Goal: Task Accomplishment & Management: Use online tool/utility

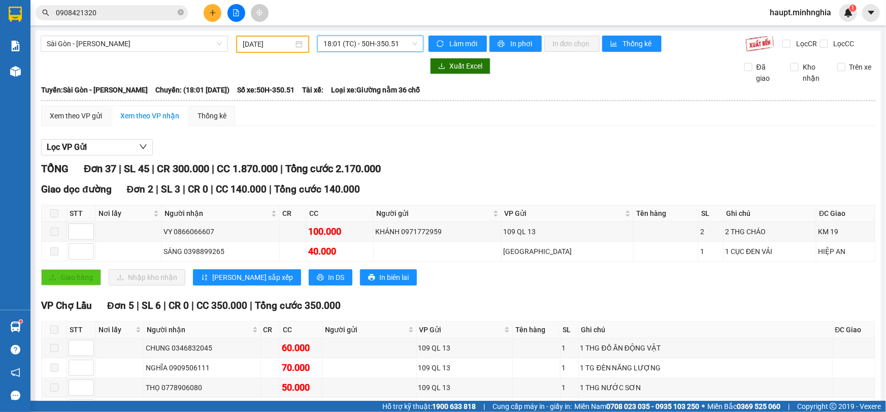
click at [261, 45] on input "[DATE]" at bounding box center [268, 44] width 51 height 11
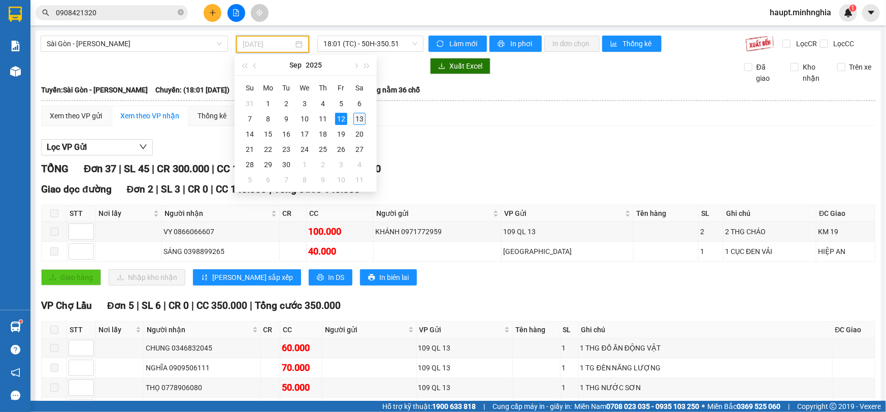
click at [360, 120] on div "13" at bounding box center [359, 119] width 12 height 12
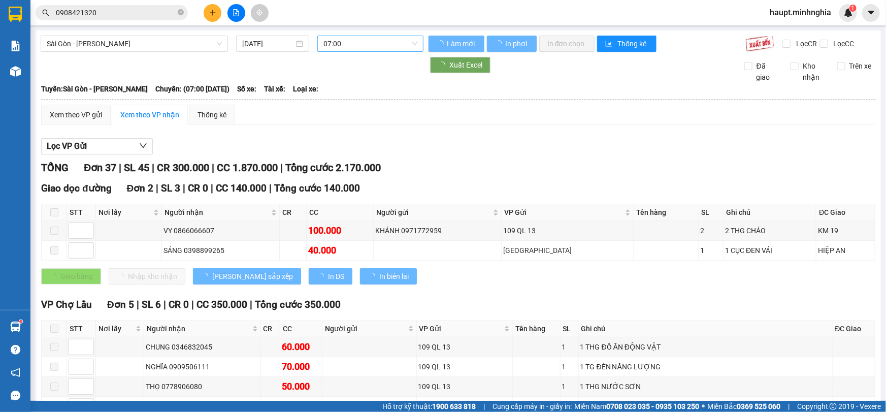
type input "[DATE]"
click at [406, 46] on span "07:00" at bounding box center [370, 43] width 94 height 15
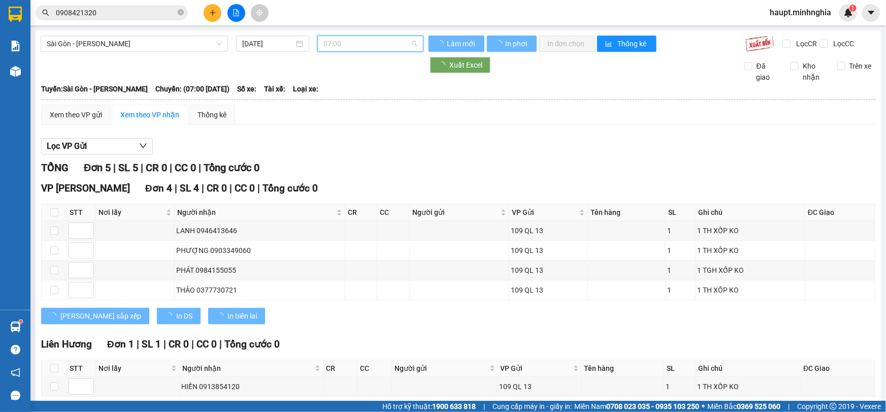
scroll to position [16, 0]
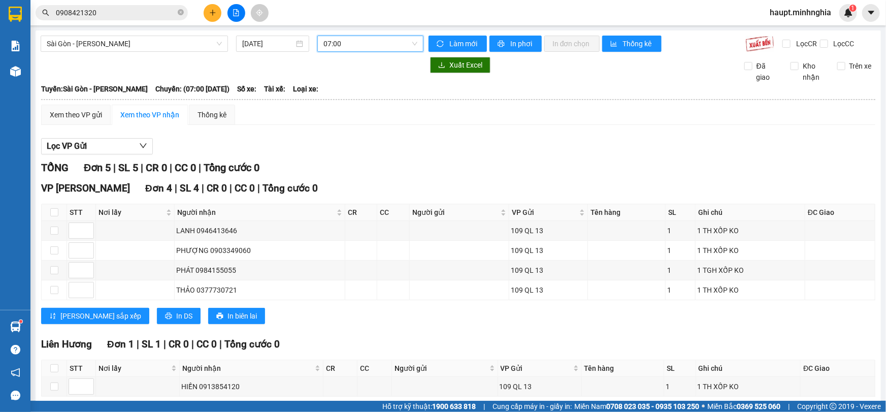
click at [401, 38] on span "07:00" at bounding box center [370, 43] width 94 height 15
click at [397, 35] on div "[GEOGRAPHIC_DATA] - Phan Rí [DATE] 07:00 07:00 Làm mới In phơi In đơn chọn Thốn…" at bounding box center [458, 236] width 845 height 413
click at [390, 48] on span "07:00" at bounding box center [370, 43] width 94 height 15
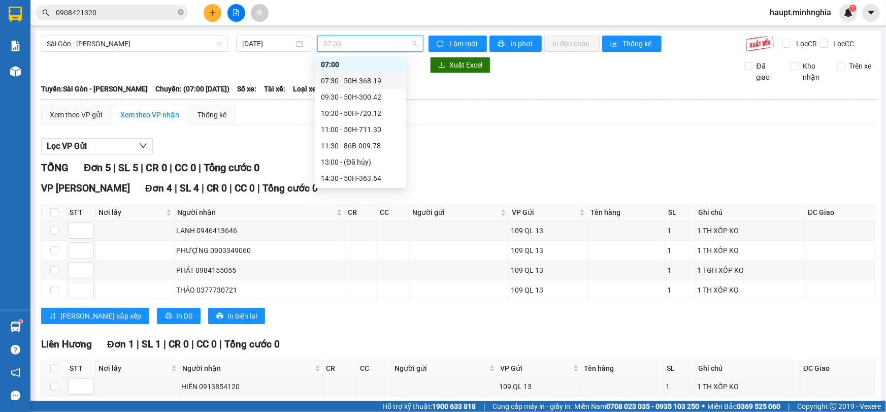
click at [379, 81] on div "07:30 - 50H-368.19" at bounding box center [360, 80] width 79 height 11
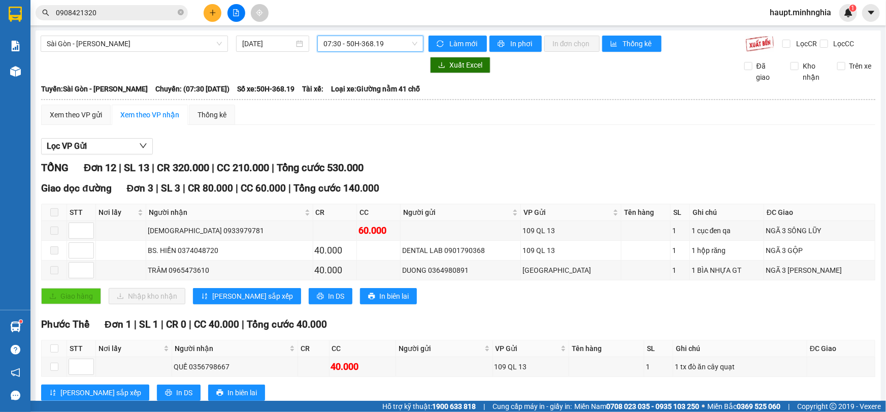
click at [410, 42] on span "07:30 - 50H-368.19" at bounding box center [370, 43] width 94 height 15
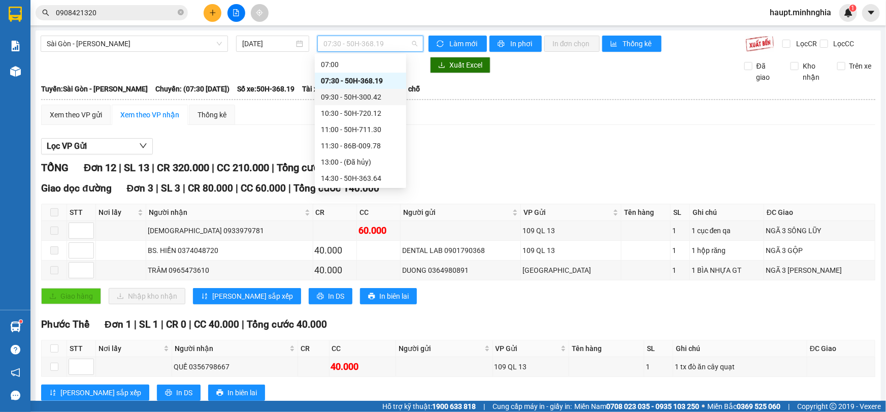
click at [395, 95] on div "09:30 - 50H-300.42" at bounding box center [360, 97] width 91 height 16
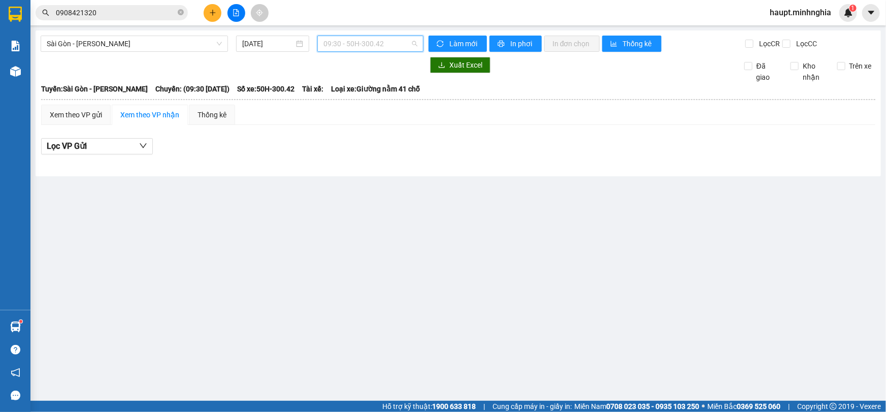
click at [387, 40] on span "09:30 - 50H-300.42" at bounding box center [370, 43] width 94 height 15
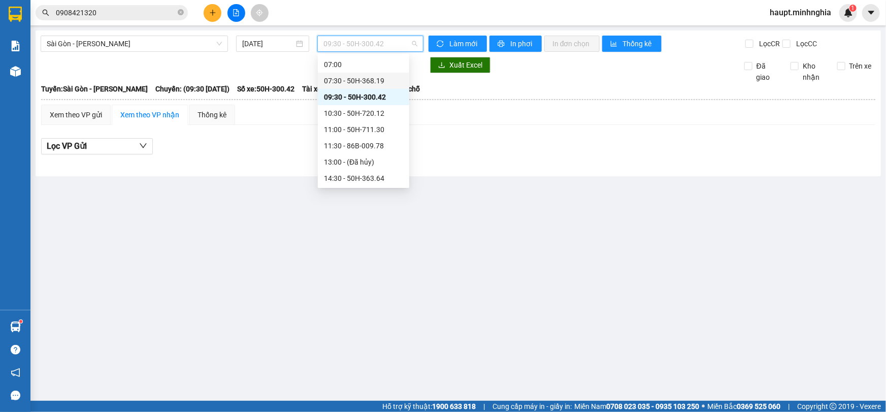
click at [373, 81] on div "07:30 - 50H-368.19" at bounding box center [363, 80] width 79 height 11
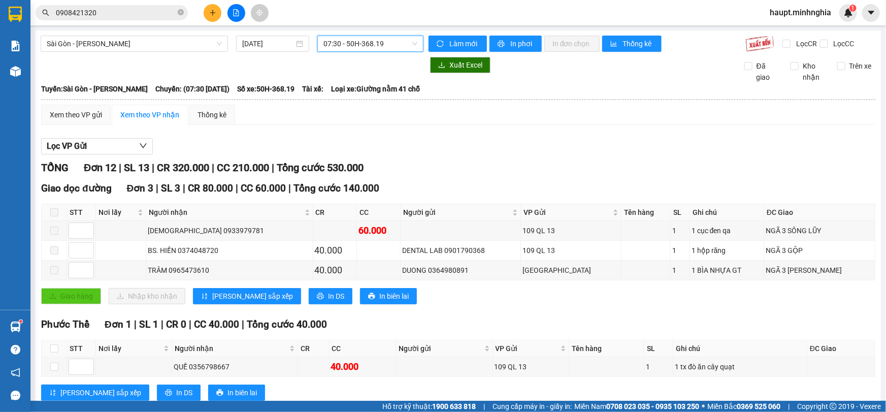
scroll to position [323, 0]
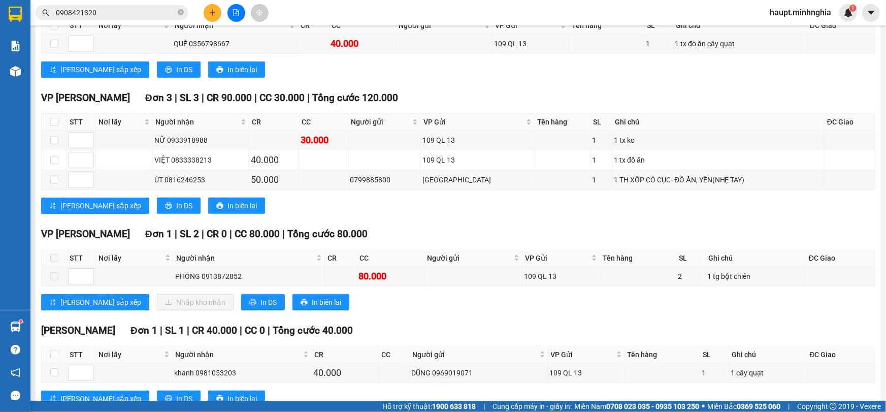
click at [116, 11] on input "0908421320" at bounding box center [116, 12] width 120 height 11
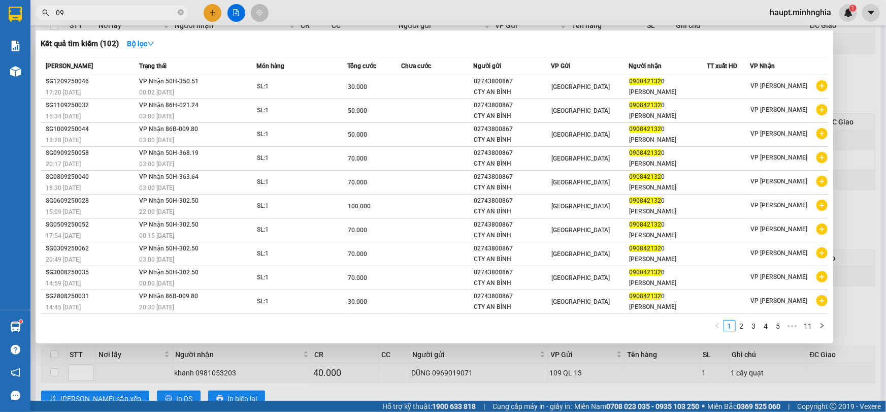
type input "0"
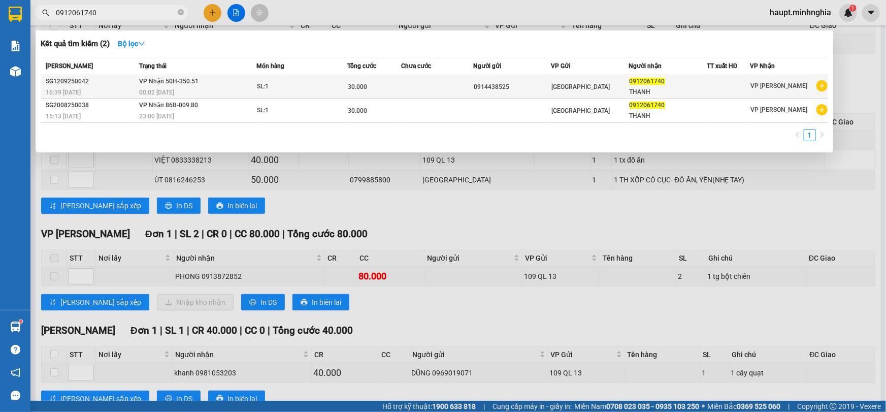
type input "0912061740"
click at [387, 90] on div "30.000" at bounding box center [374, 86] width 53 height 11
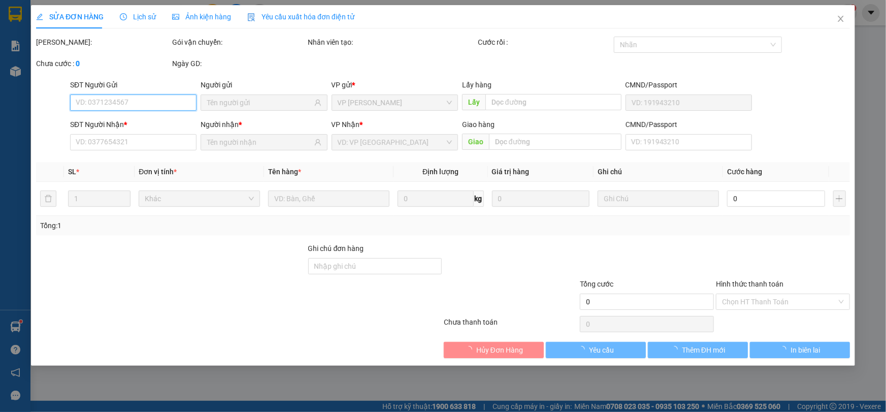
type input "0914438525"
type input "0912061740"
type input "THANH"
type input "30.000"
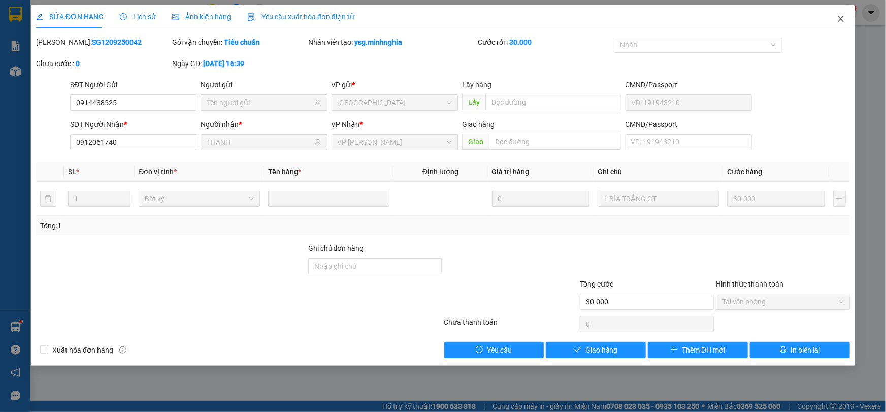
click at [838, 17] on icon "close" at bounding box center [841, 19] width 8 height 8
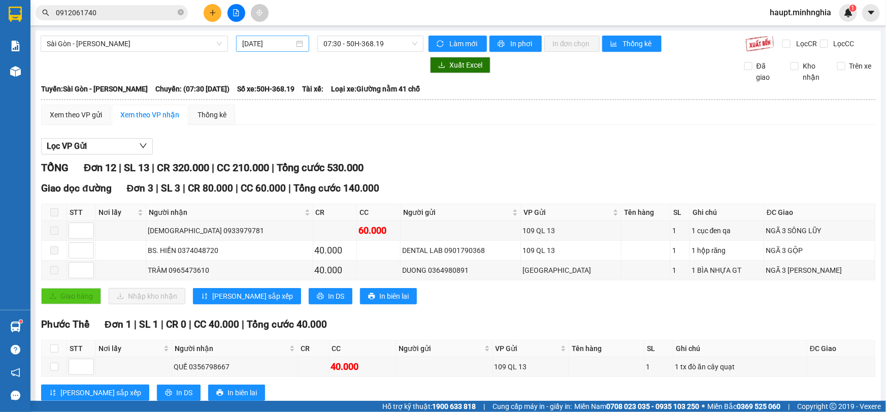
click at [254, 42] on input "[DATE]" at bounding box center [268, 43] width 52 height 11
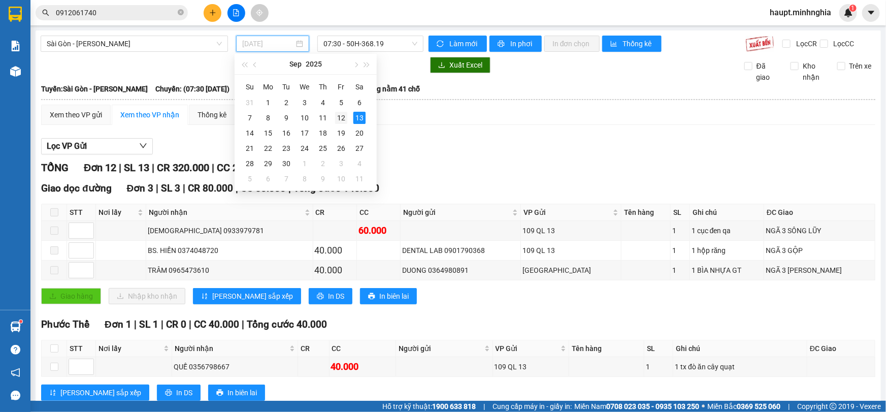
click at [338, 114] on div "12" at bounding box center [341, 118] width 12 height 12
click at [383, 38] on span "07:30 - 50H-368.19" at bounding box center [370, 43] width 94 height 15
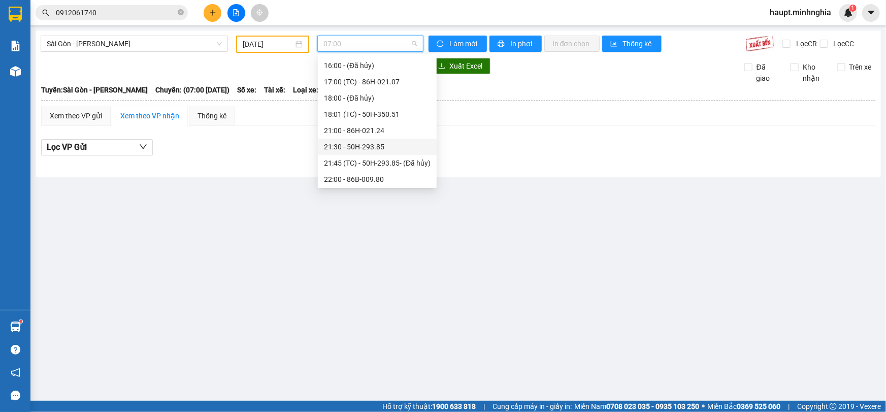
scroll to position [146, 0]
click at [413, 111] on div "18:01 (TC) - 50H-350.51" at bounding box center [377, 113] width 107 height 11
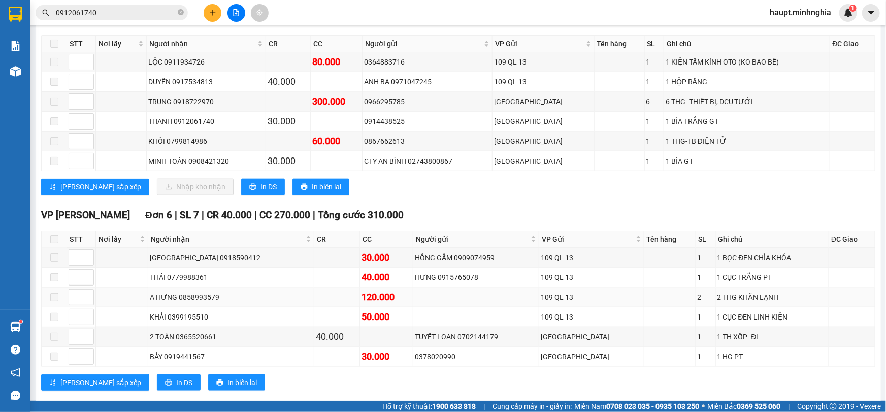
scroll to position [277, 0]
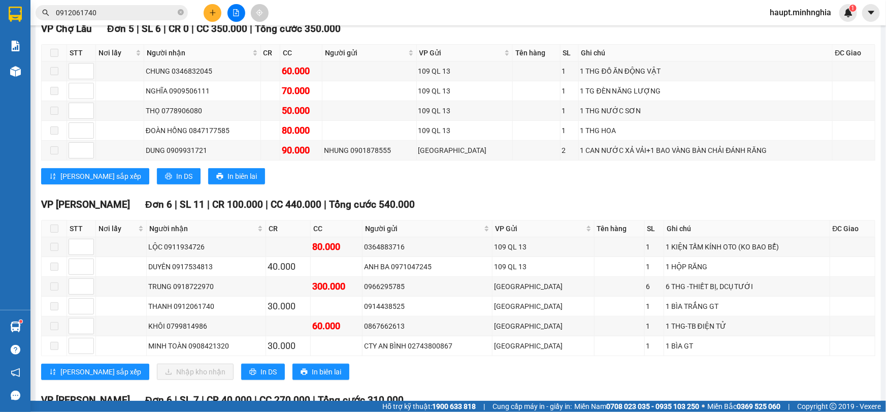
click at [437, 377] on div "VP [PERSON_NAME] Đơn 6 | SL 11 | CR 100.000 | CC 440.000 | Tổng cước 540.000 ST…" at bounding box center [458, 292] width 834 height 190
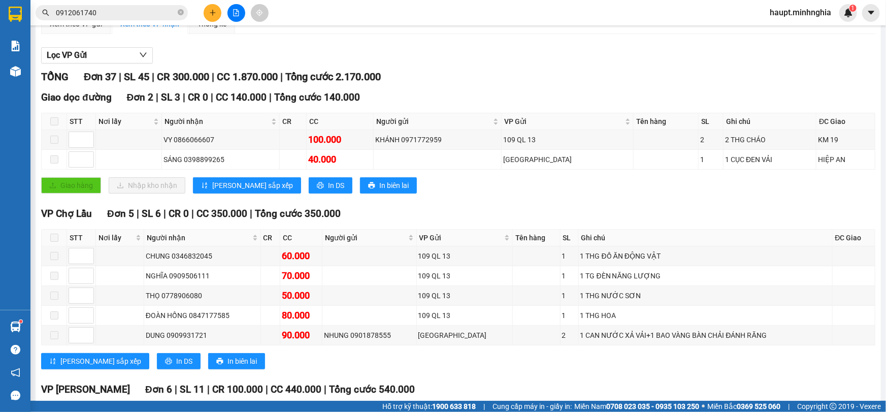
scroll to position [0, 0]
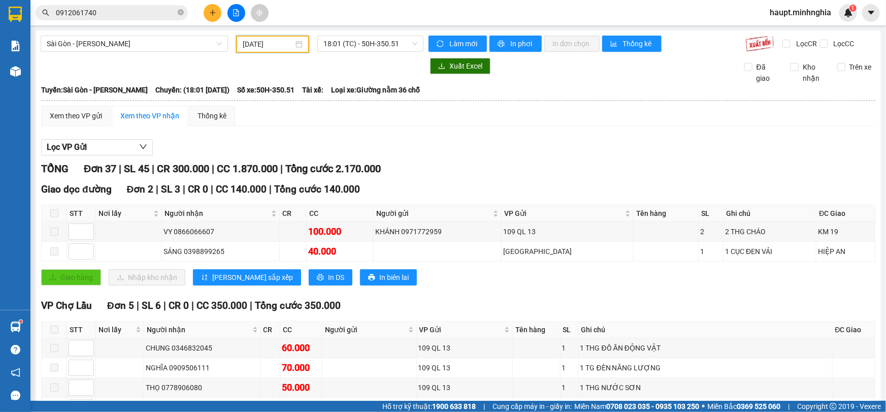
click at [286, 49] on input "[DATE]" at bounding box center [268, 44] width 51 height 11
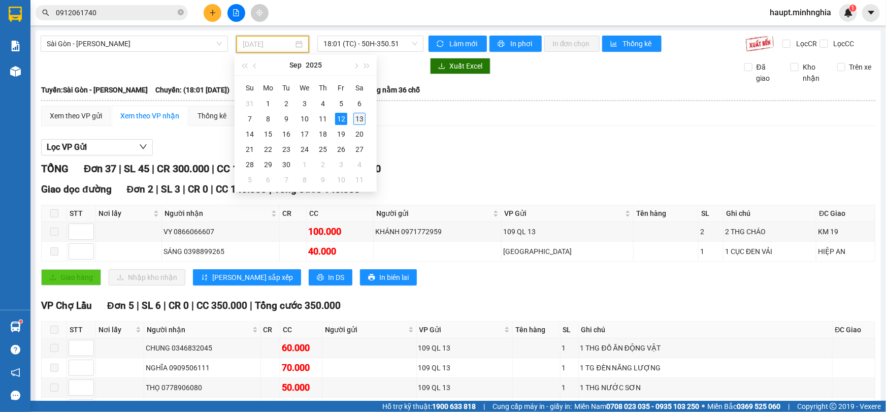
click at [359, 117] on div "13" at bounding box center [359, 119] width 12 height 12
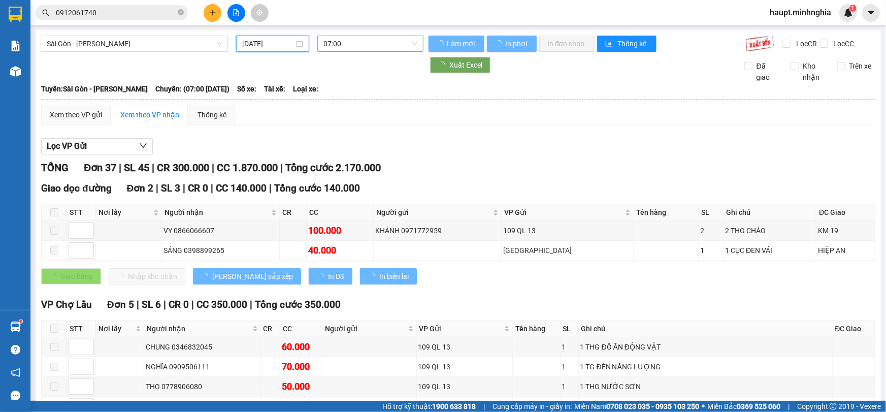
type input "[DATE]"
click at [398, 43] on span "07:00" at bounding box center [370, 43] width 94 height 15
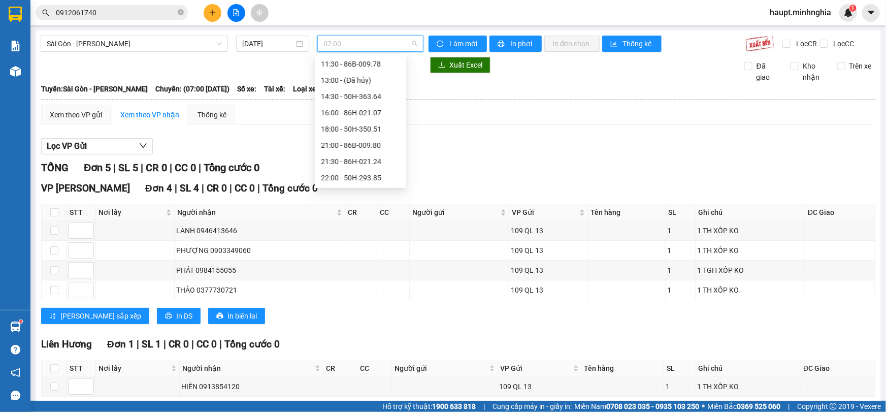
scroll to position [16, 0]
click at [390, 91] on div "09:30 - 50H-300.42" at bounding box center [360, 96] width 79 height 11
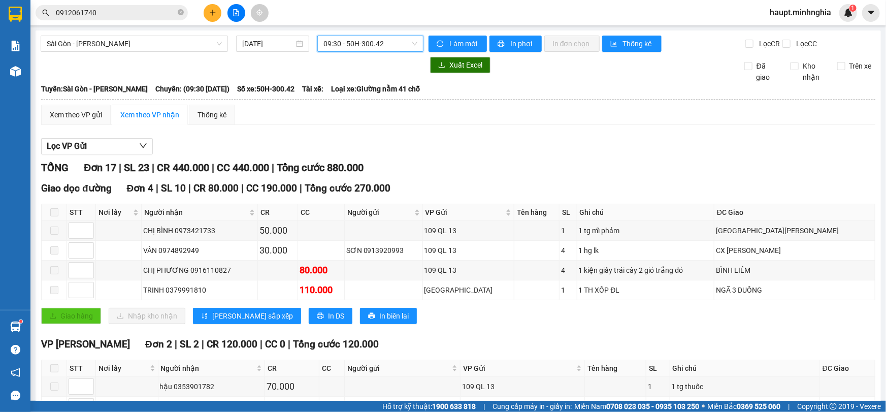
click at [393, 44] on span "09:30 - 50H-300.42" at bounding box center [370, 43] width 94 height 15
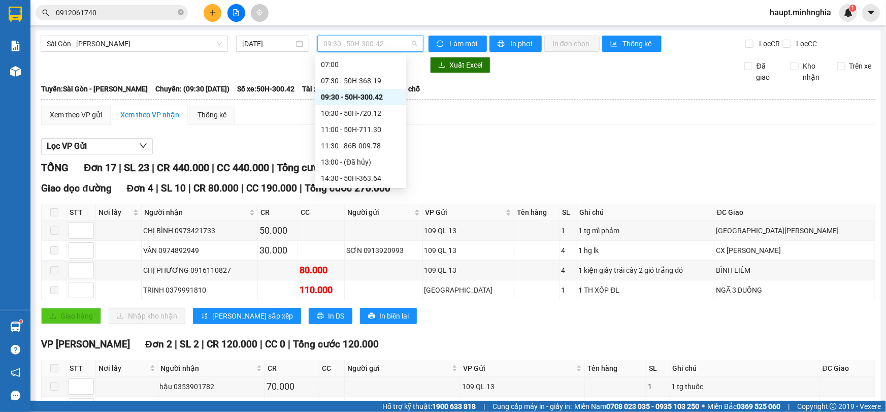
click at [392, 100] on div "09:30 - 50H-300.42" at bounding box center [360, 97] width 91 height 16
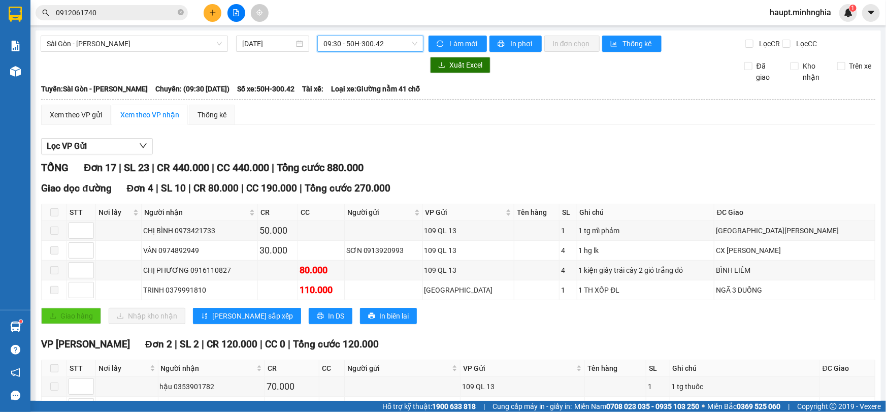
click at [400, 48] on span "09:30 - 50H-300.42" at bounding box center [370, 43] width 94 height 15
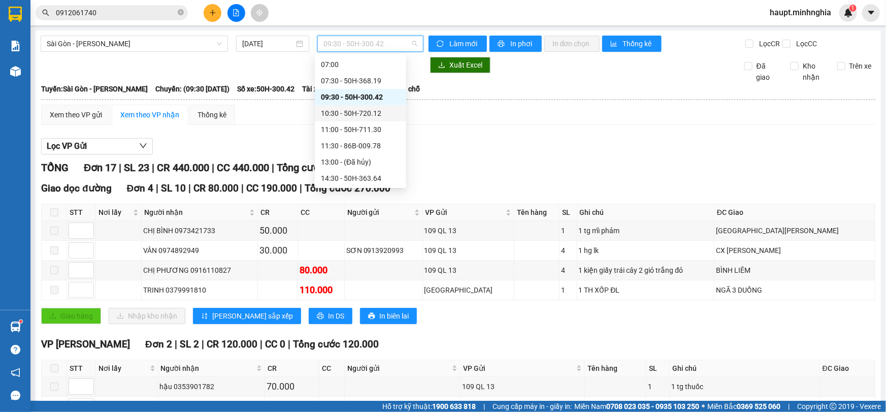
click at [377, 109] on div "10:30 - 50H-720.12" at bounding box center [360, 113] width 79 height 11
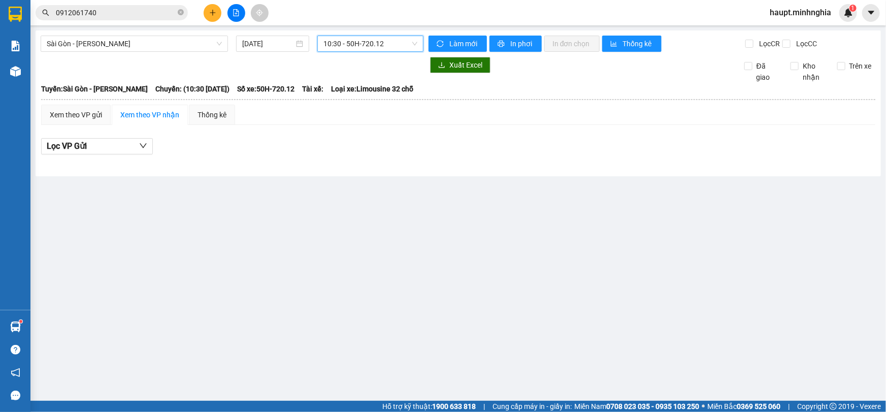
click at [401, 46] on span "10:30 - 50H-720.12" at bounding box center [370, 43] width 94 height 15
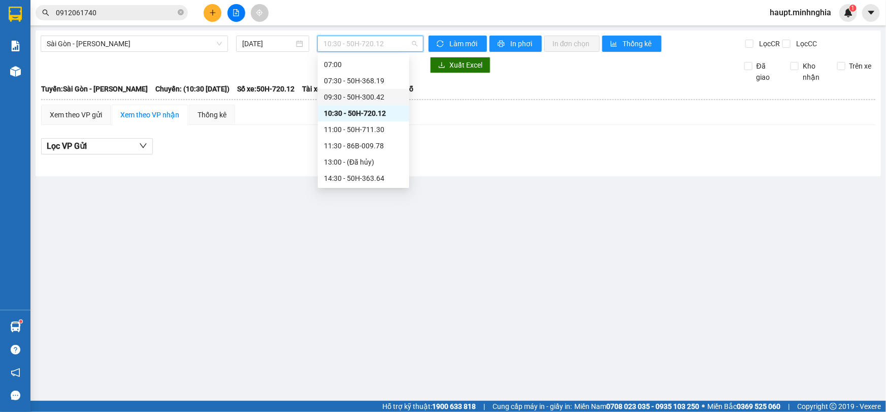
click at [373, 98] on div "09:30 - 50H-300.42" at bounding box center [363, 96] width 79 height 11
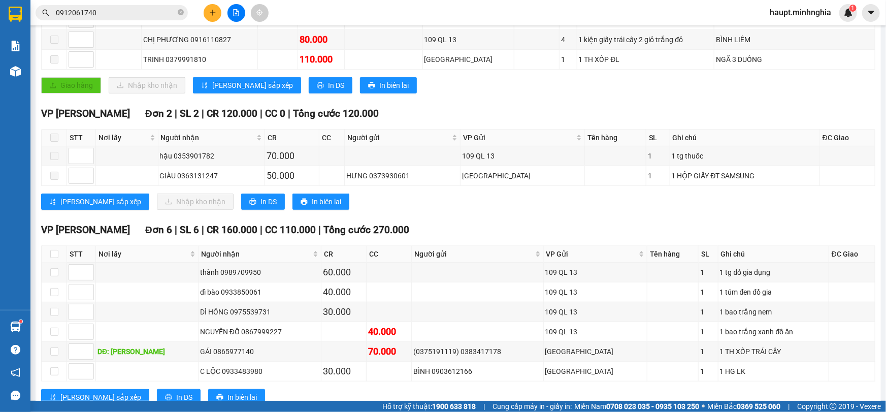
scroll to position [138, 0]
